Goal: Navigation & Orientation: Find specific page/section

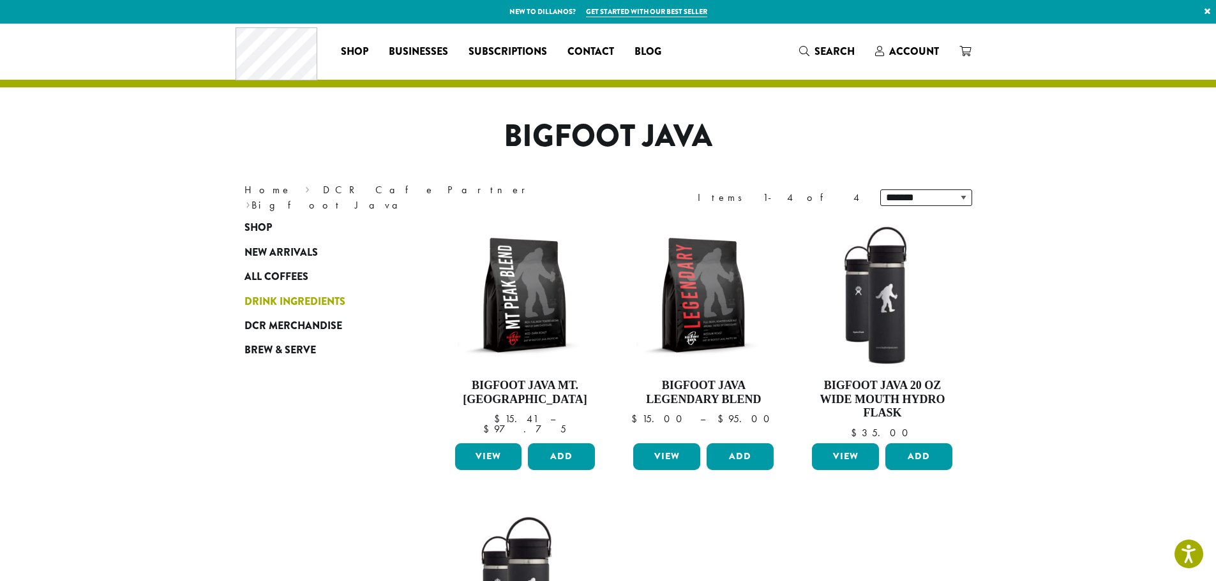
click at [289, 295] on span "Drink Ingredients" at bounding box center [294, 302] width 101 height 16
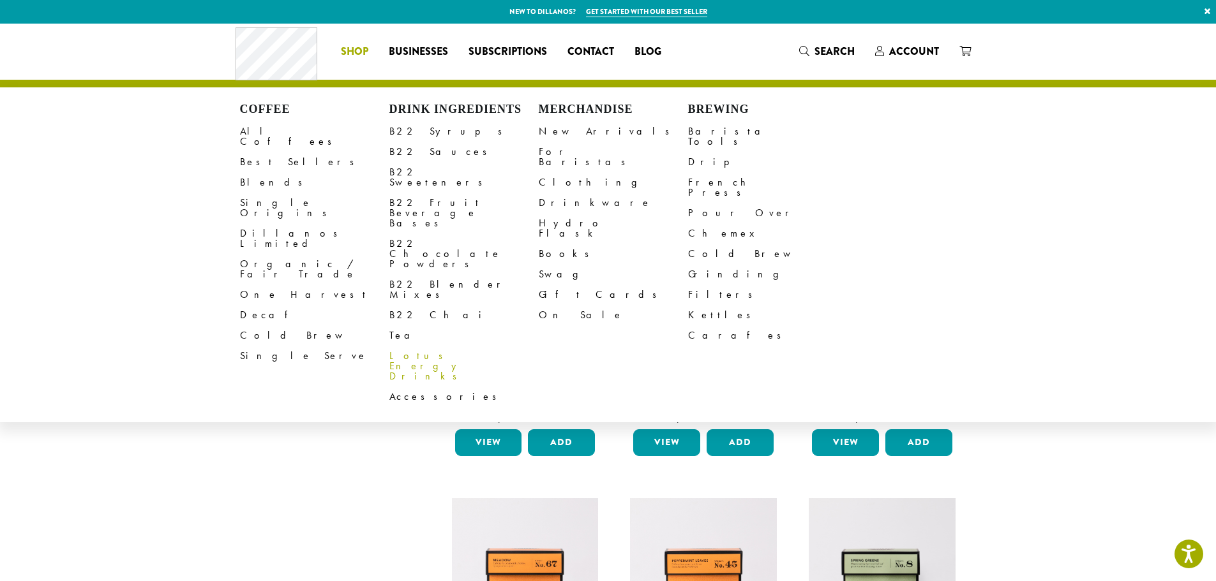
click at [419, 346] on link "Lotus Energy Drinks" at bounding box center [463, 366] width 149 height 41
